Goal: Transaction & Acquisition: Purchase product/service

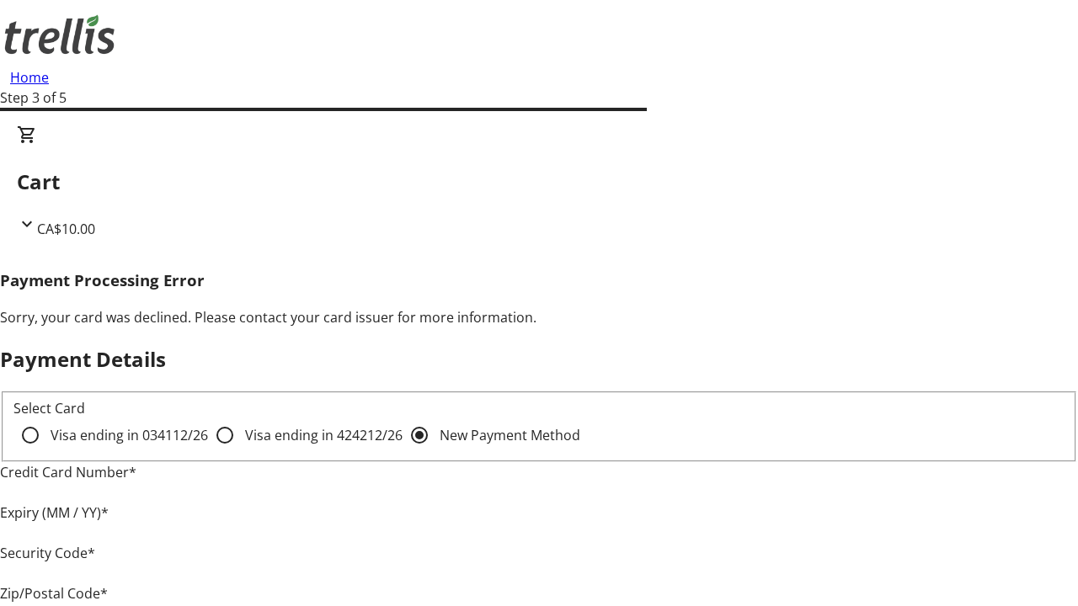
click at [208, 450] on input "Visa ending in 4242 12/26" at bounding box center [225, 435] width 34 height 34
radio input "true"
